Goal: Book appointment/travel/reservation

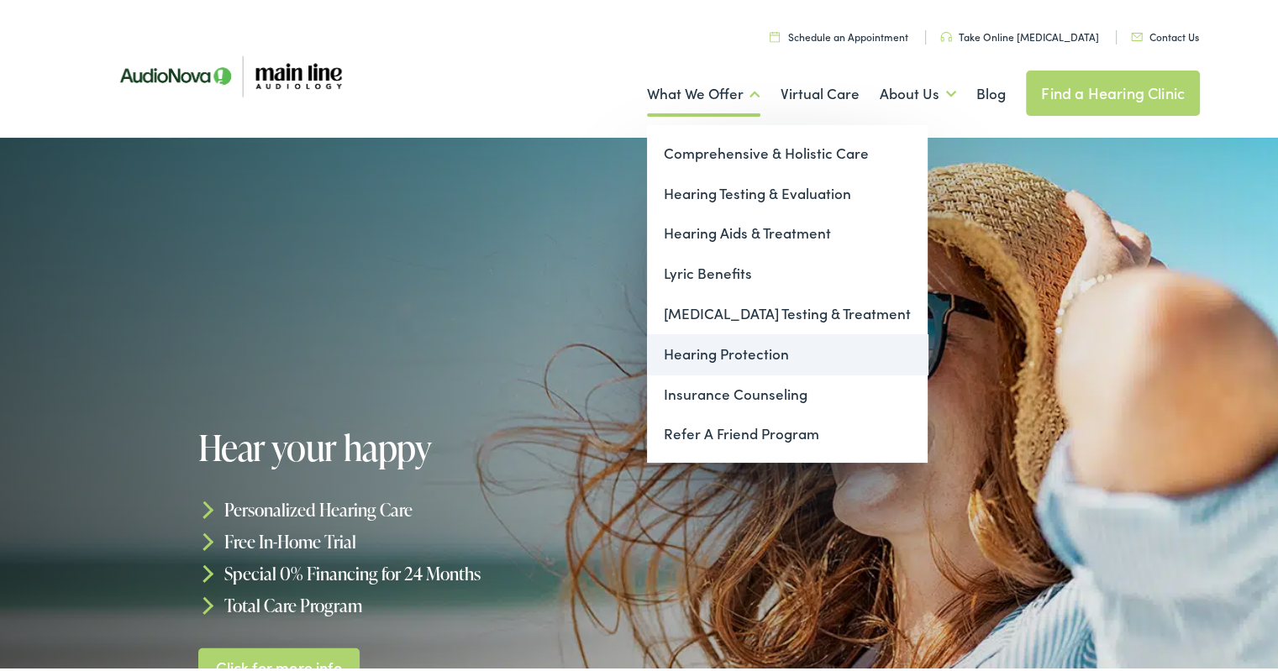
click at [704, 338] on link "Hearing Protection" at bounding box center [787, 351] width 281 height 40
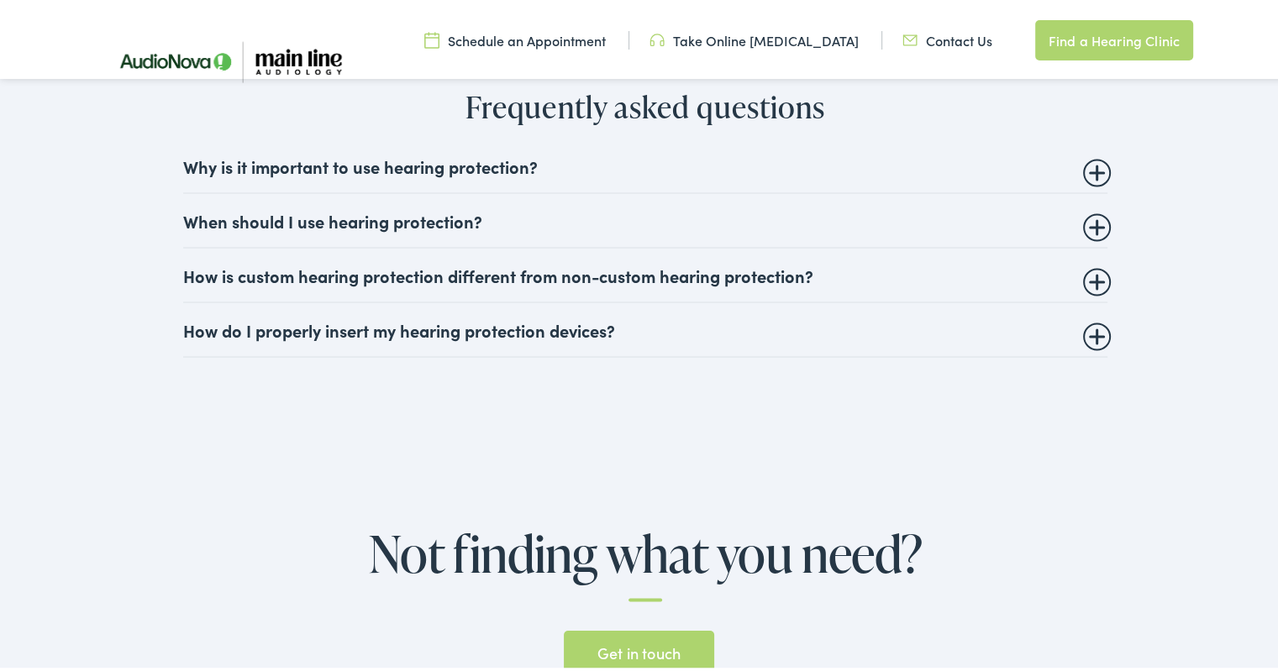
scroll to position [3028, 0]
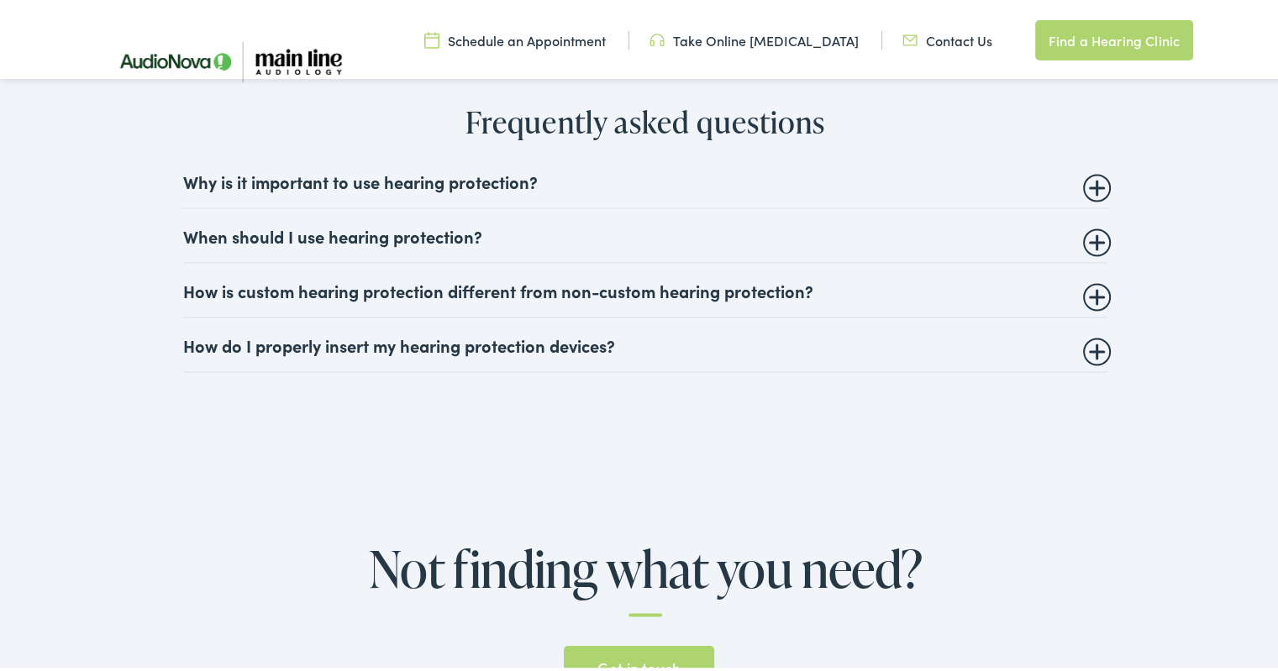
click at [553, 288] on summary "How is custom hearing protection different from non-custom hearing protection?" at bounding box center [645, 286] width 924 height 20
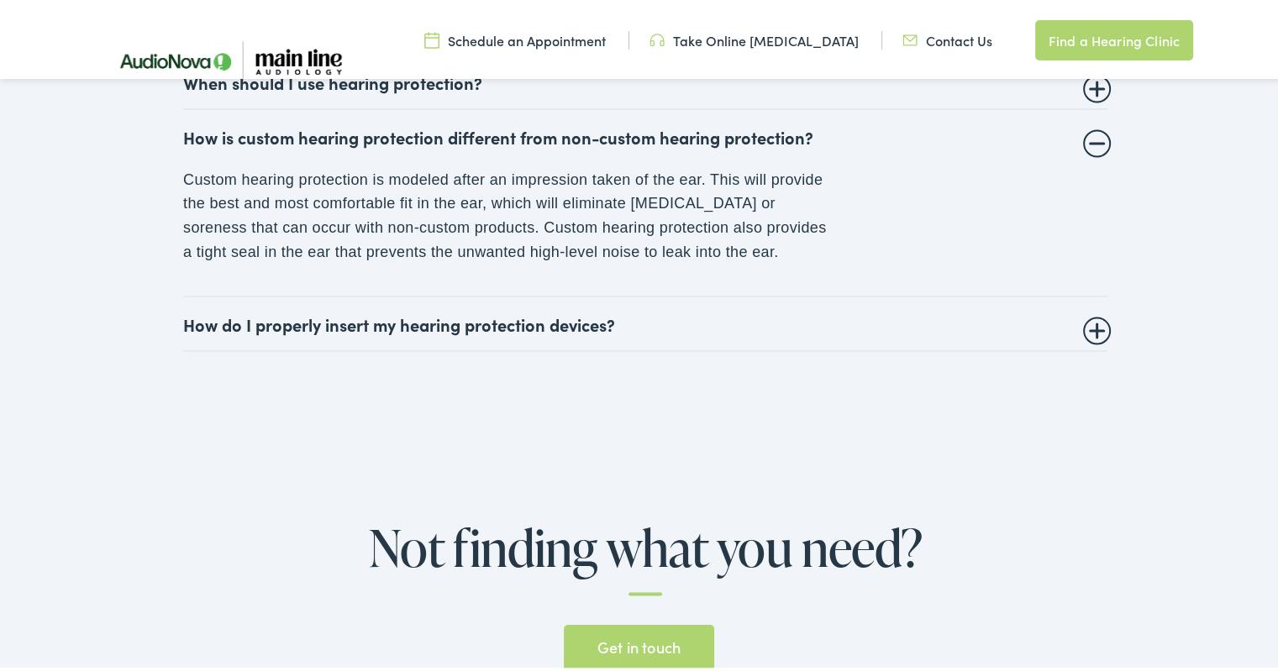
scroll to position [3183, 0]
click at [183, 315] on summary "How do I properly insert my hearing protection devices?" at bounding box center [645, 319] width 924 height 20
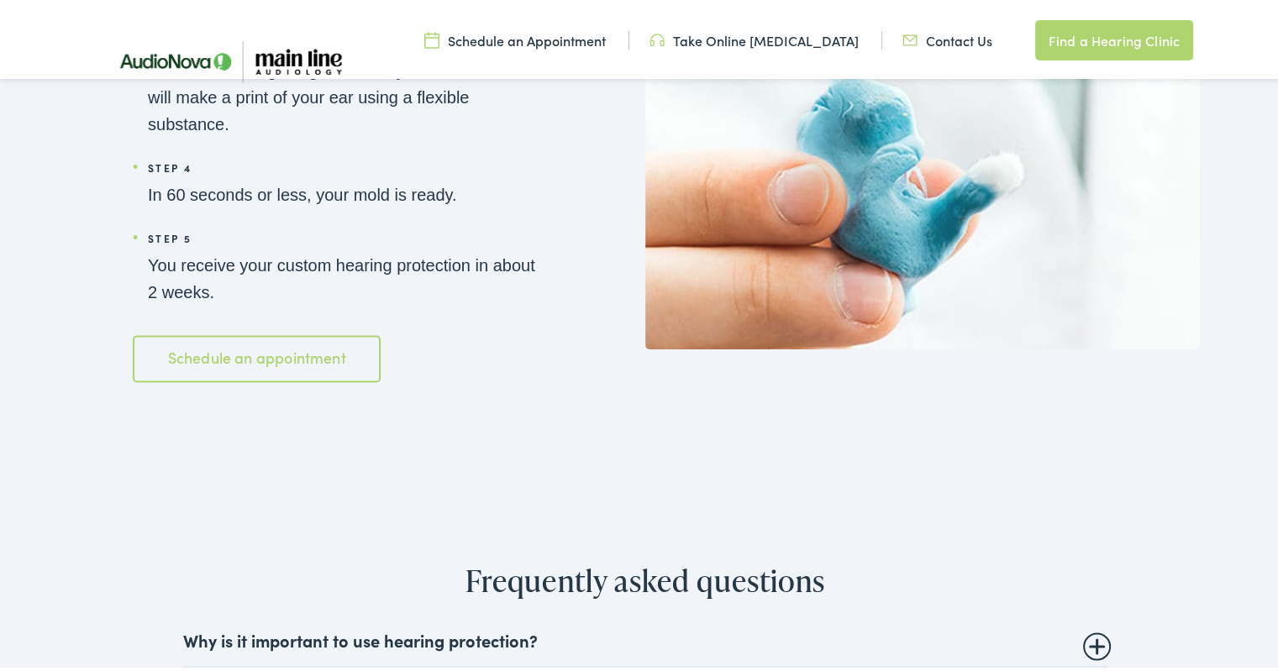
scroll to position [2568, 0]
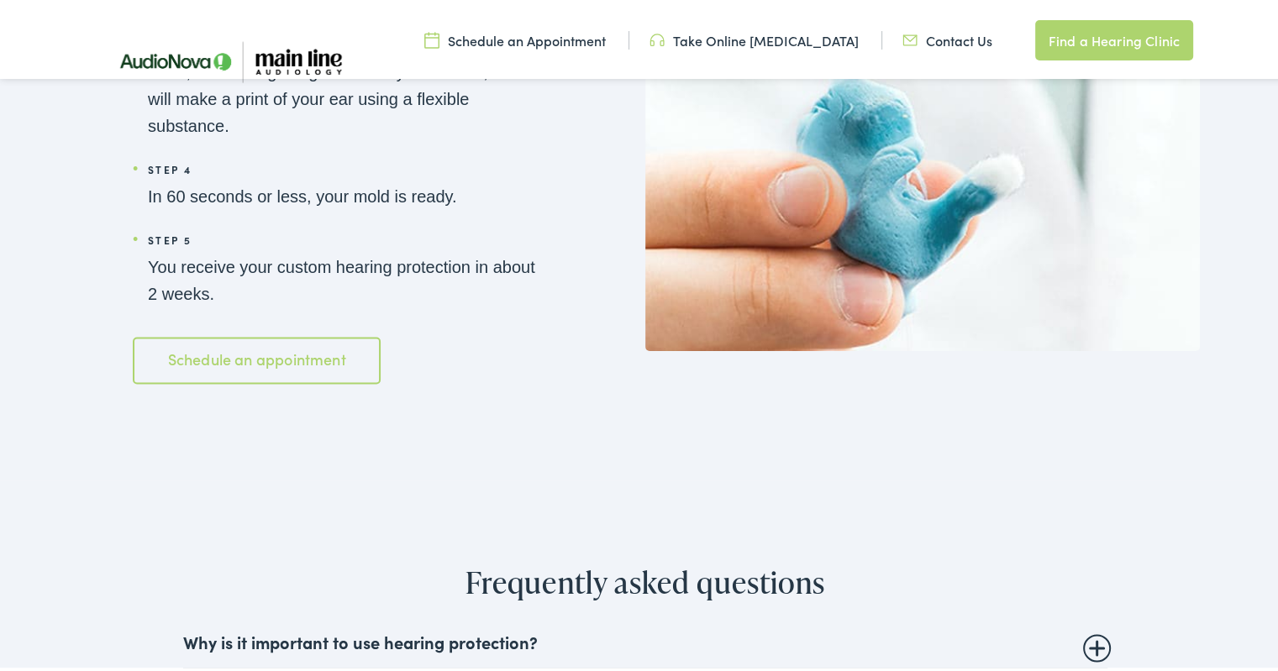
click at [241, 352] on link "Schedule an appointment" at bounding box center [257, 357] width 248 height 47
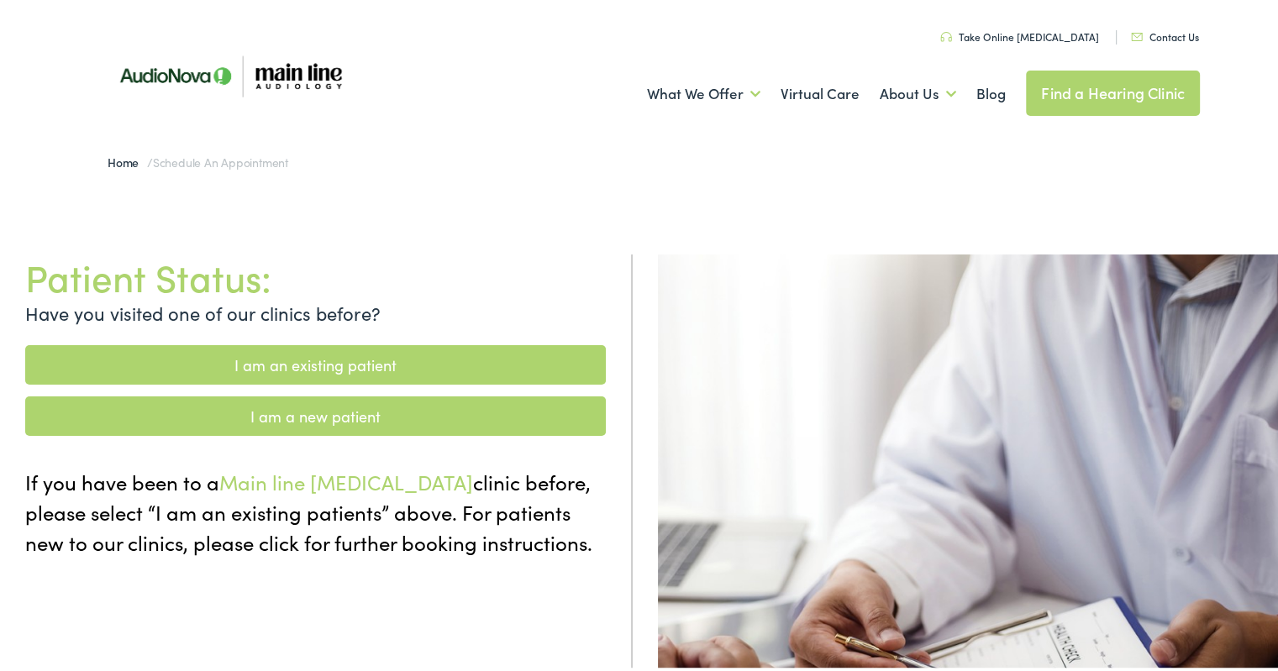
click at [1153, 35] on link "Contact Us" at bounding box center [1165, 33] width 68 height 14
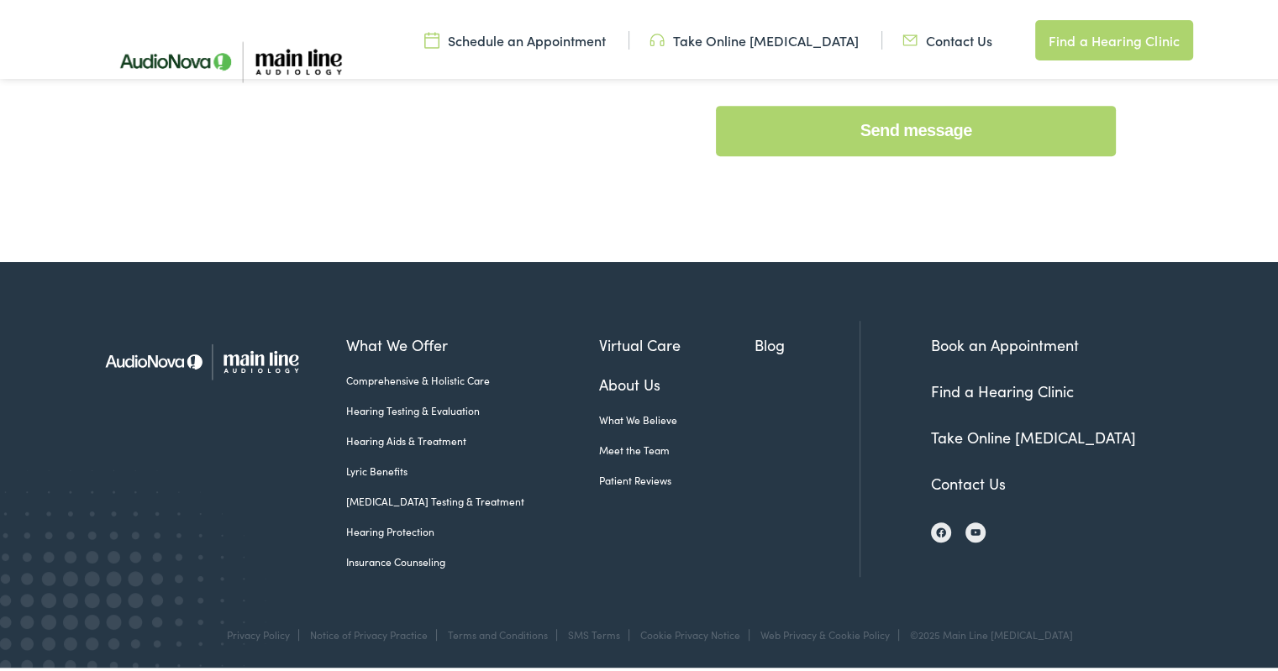
scroll to position [843, 0]
click at [948, 481] on link "Contact Us" at bounding box center [968, 480] width 75 height 21
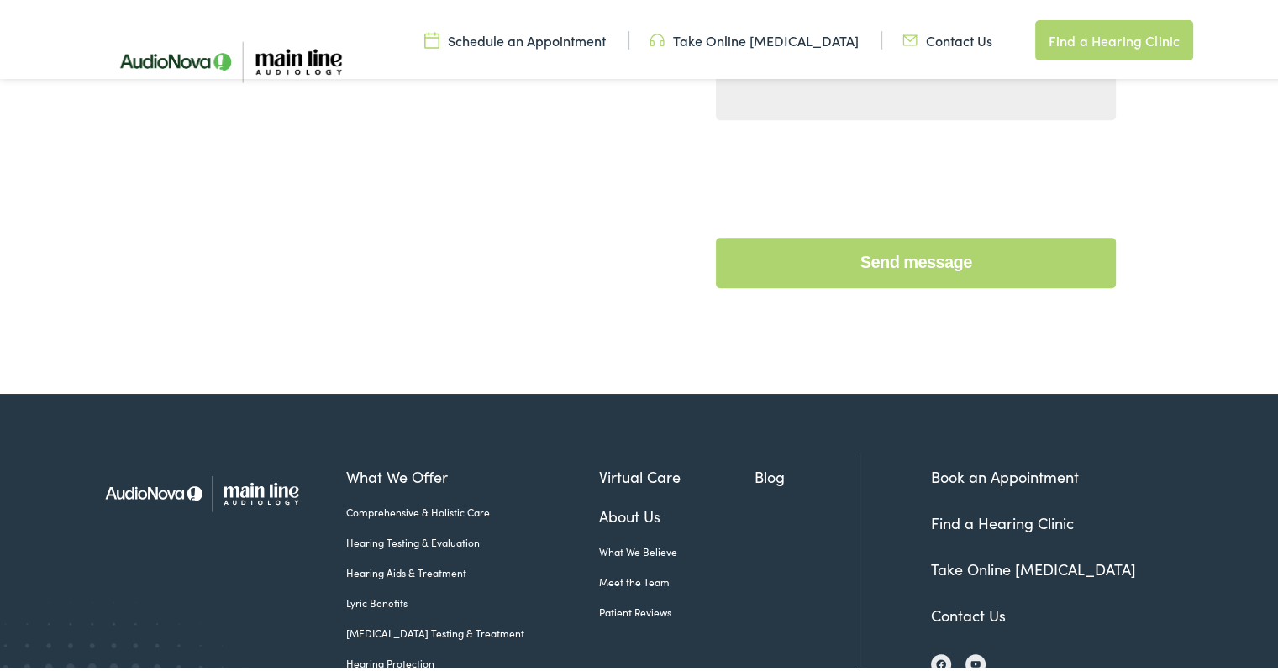
scroll to position [843, 0]
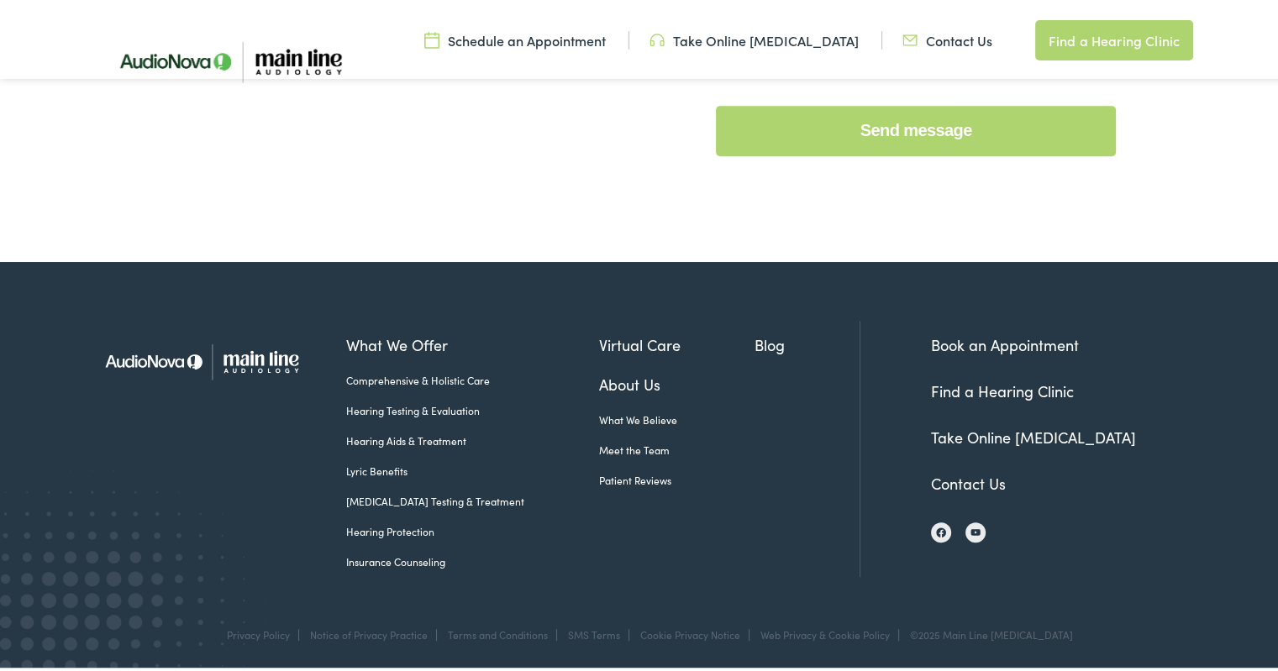
click at [599, 442] on link "Meet the Team" at bounding box center [677, 446] width 156 height 15
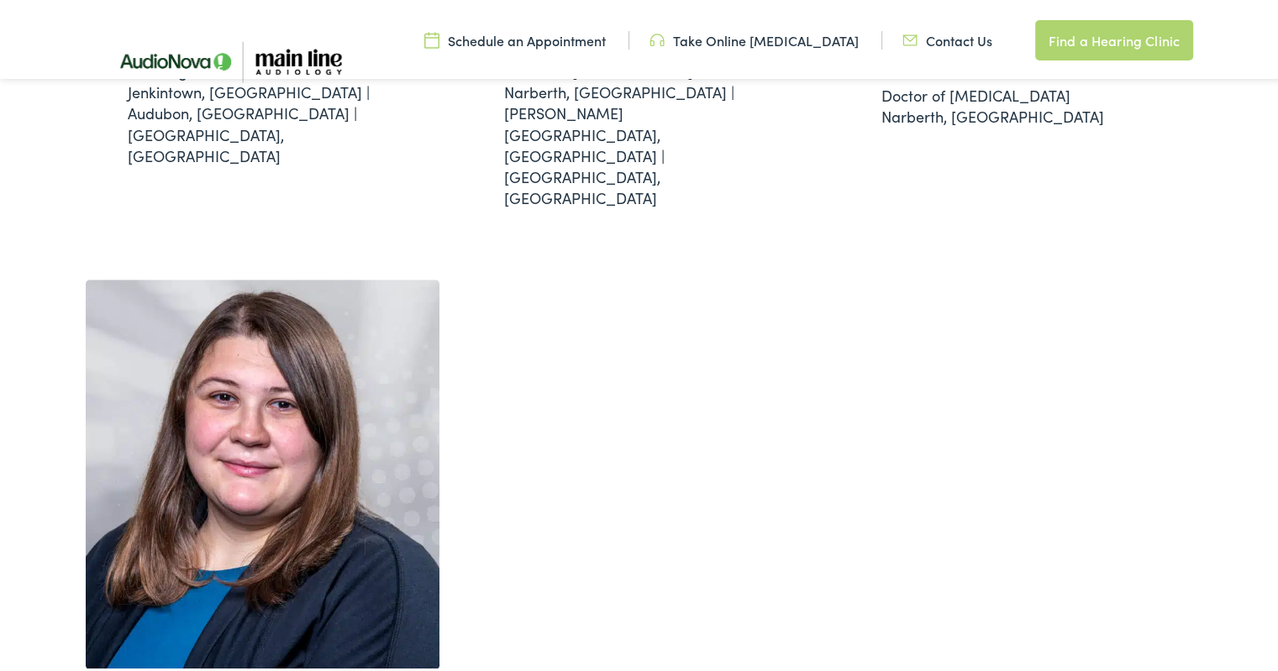
scroll to position [960, 0]
click at [542, 38] on link "Schedule an Appointment" at bounding box center [515, 37] width 182 height 18
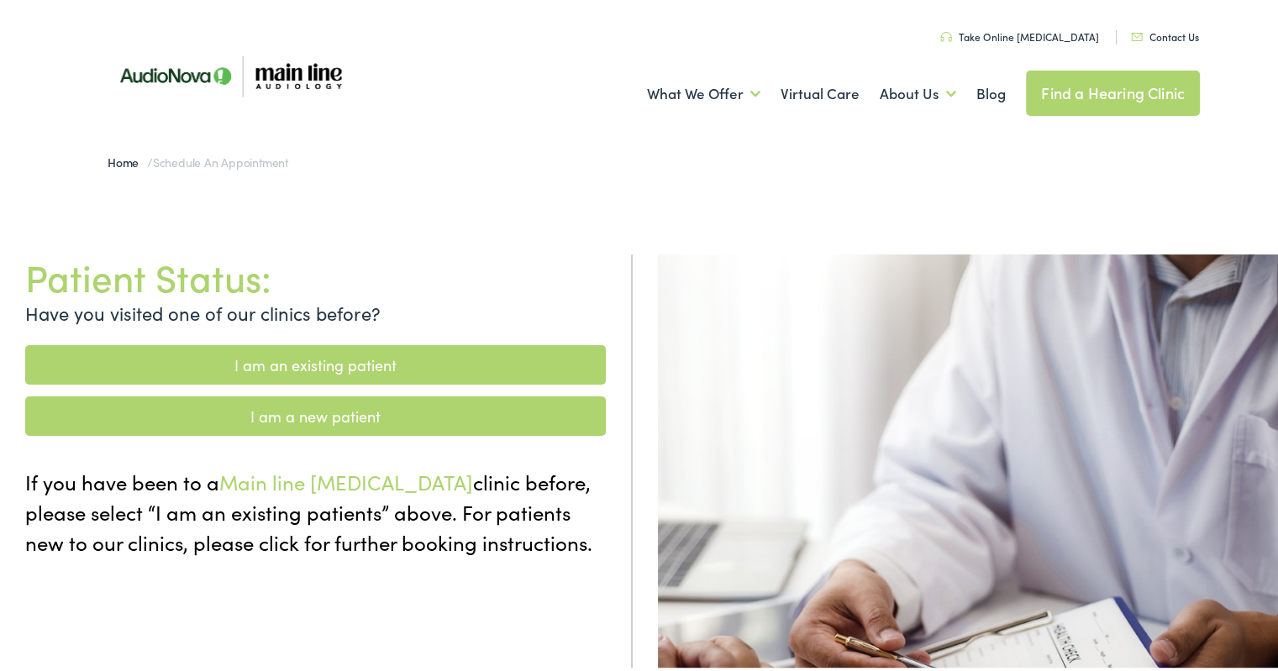
click at [296, 408] on link "I am a new patient" at bounding box center [315, 412] width 581 height 39
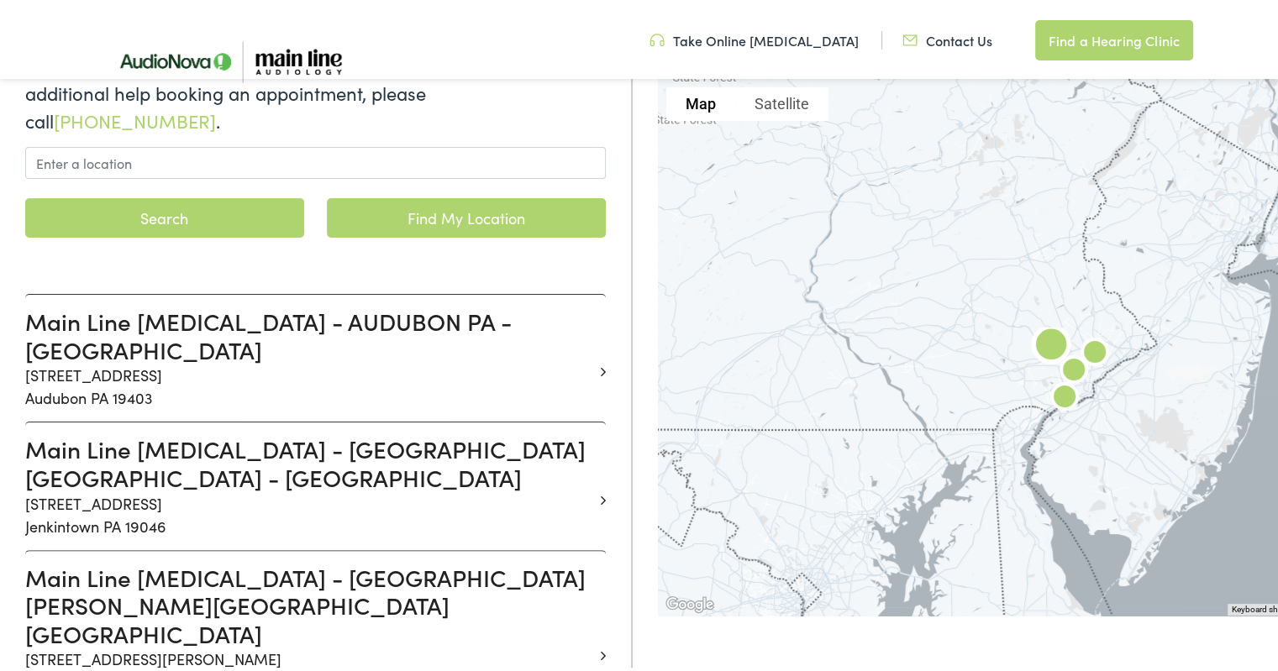
scroll to position [296, 0]
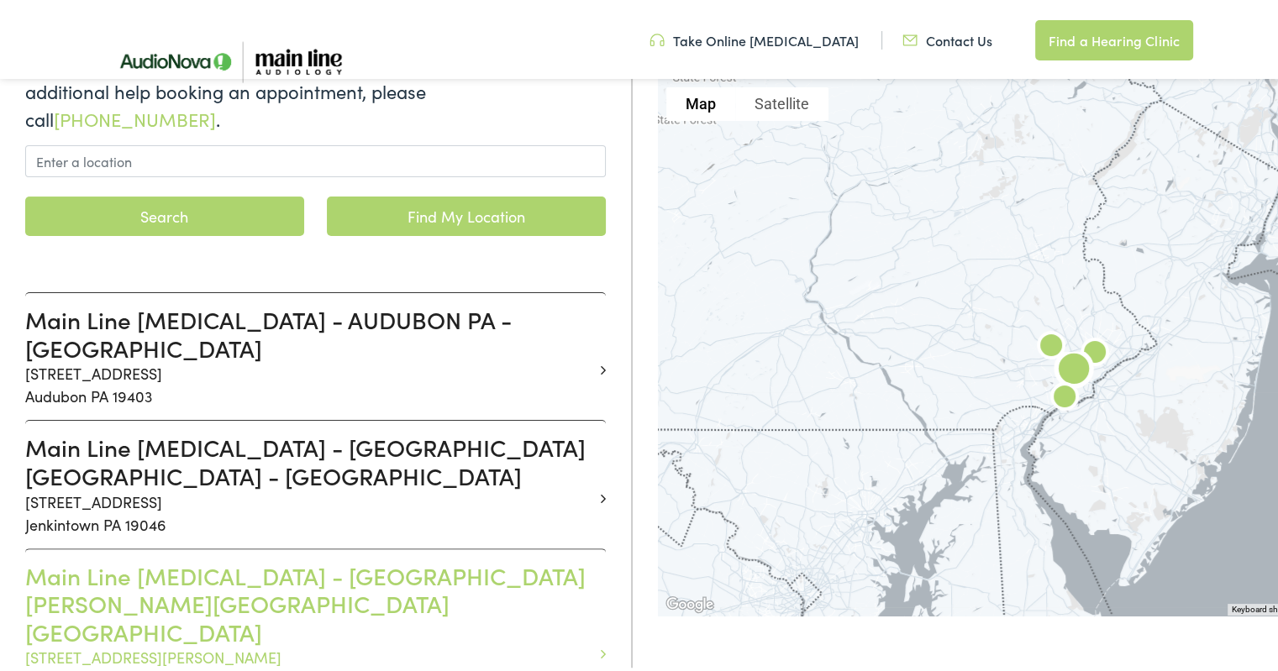
click at [256, 559] on h3 "Main Line Audiology - NARBERTH PA - MONTGOMERY" at bounding box center [309, 601] width 568 height 85
